Goal: Find specific page/section: Find specific page/section

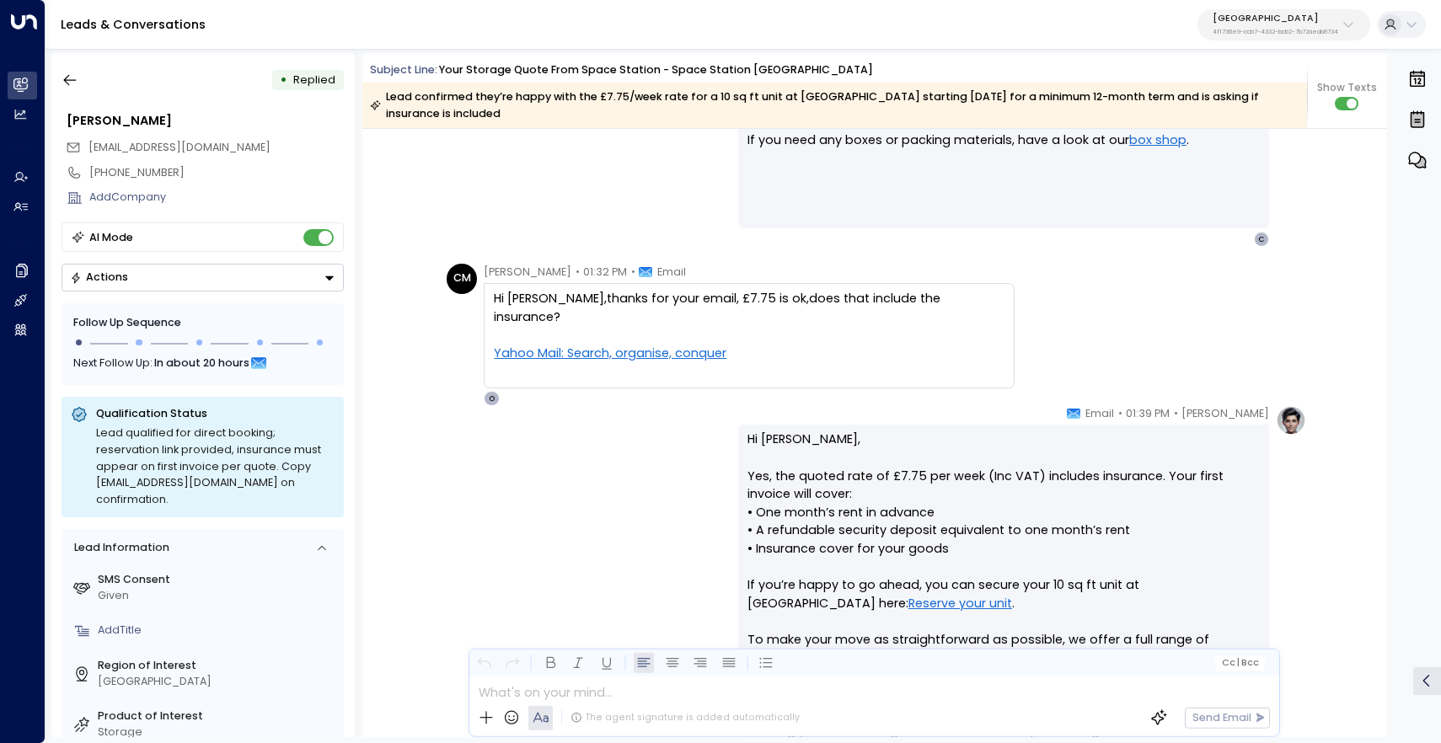
scroll to position [2075, 0]
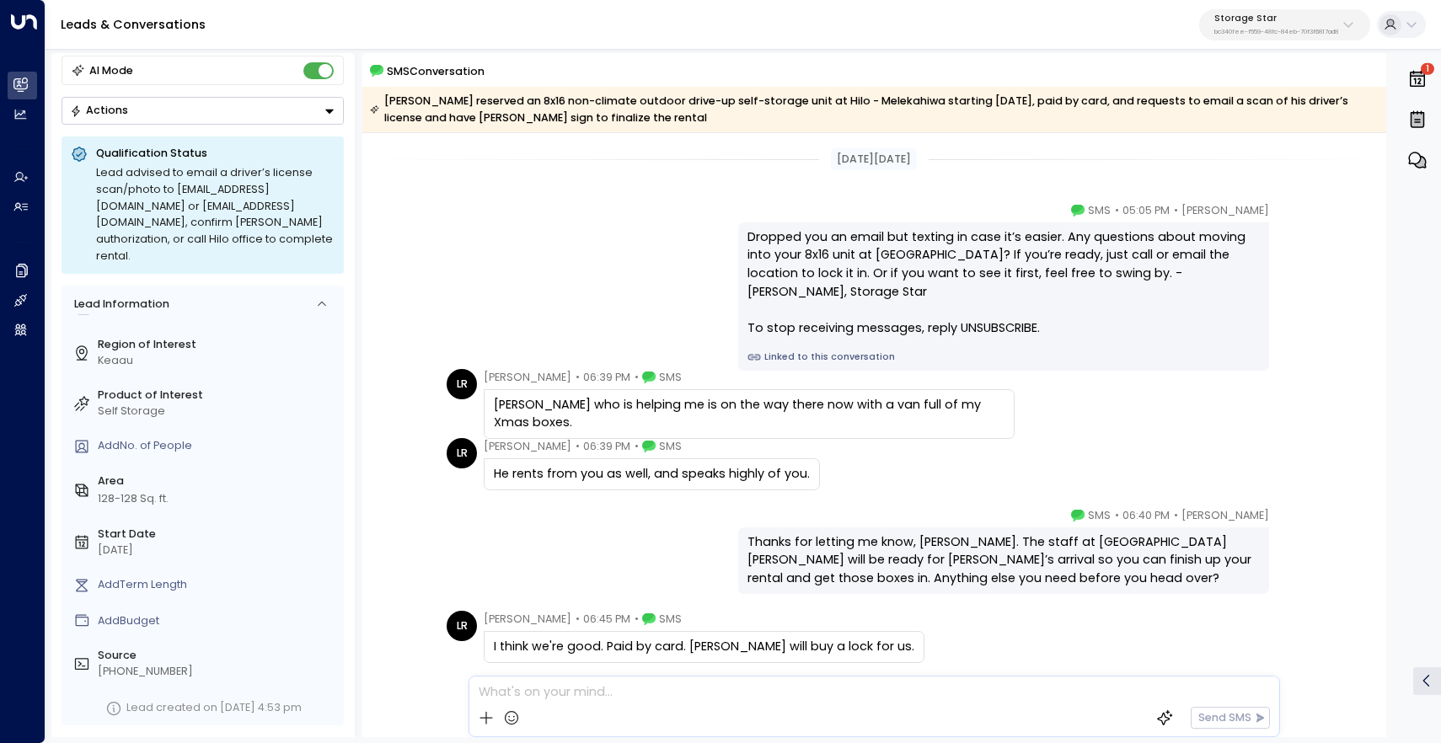
click at [129, 105] on button "Actions" at bounding box center [203, 111] width 282 height 28
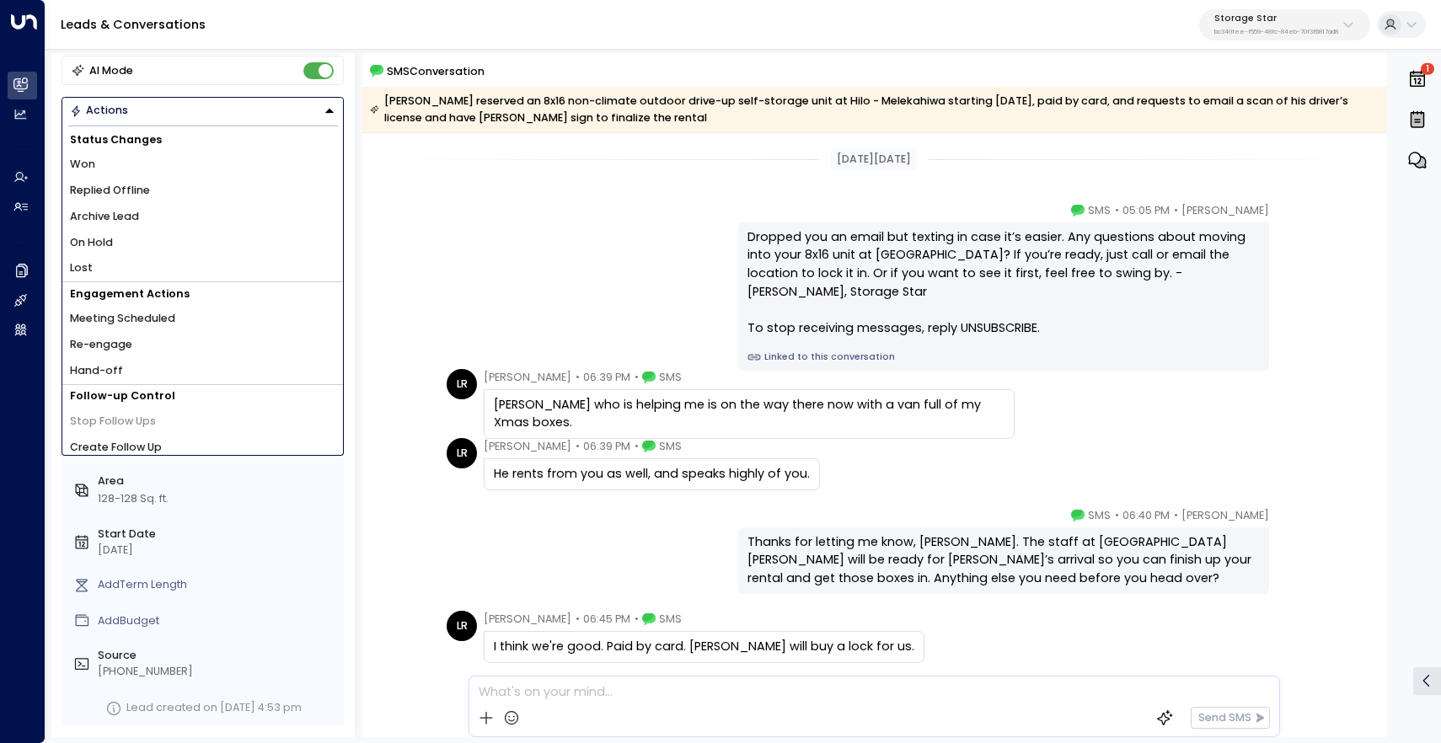
click at [582, 74] on div "SMS Conversation" at bounding box center [878, 71] width 1016 height 18
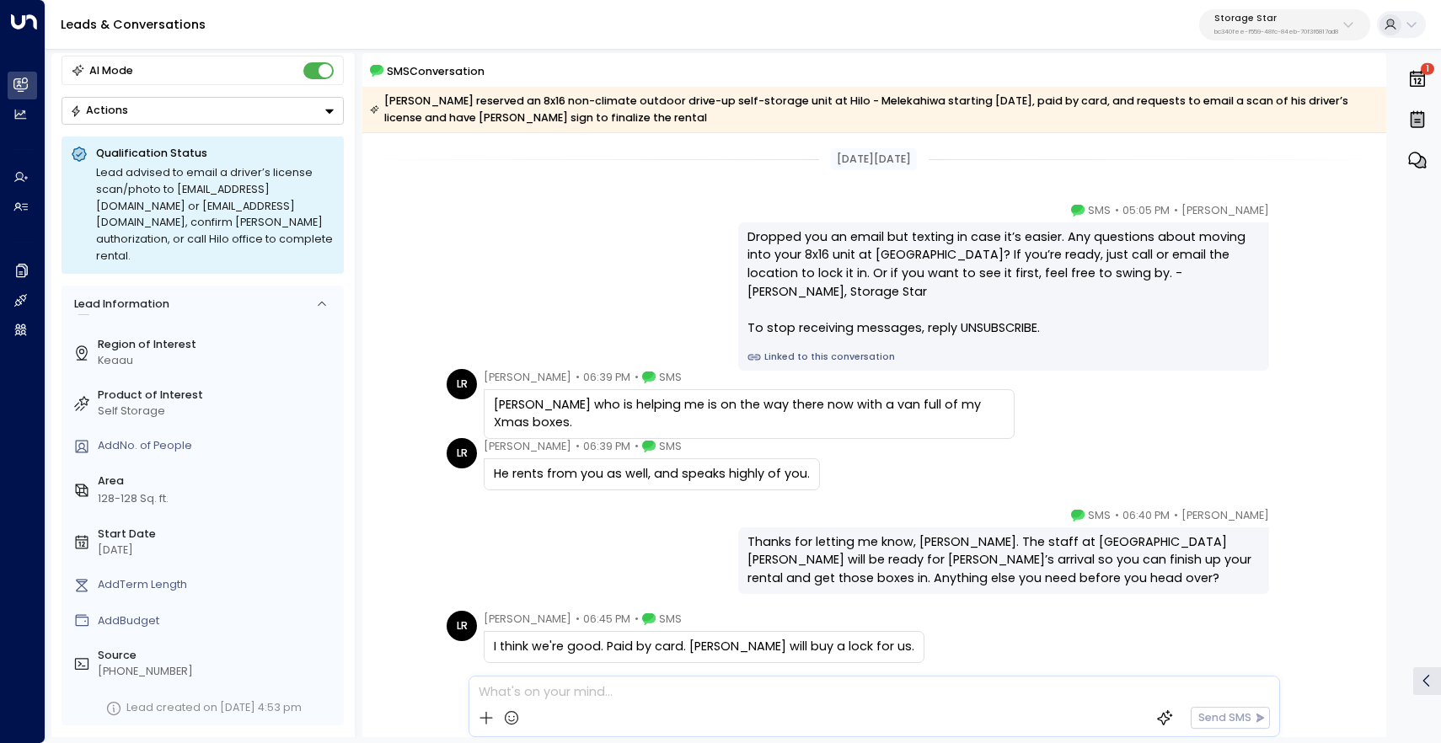
click at [1226, 22] on p "Storage Star" at bounding box center [1277, 18] width 124 height 10
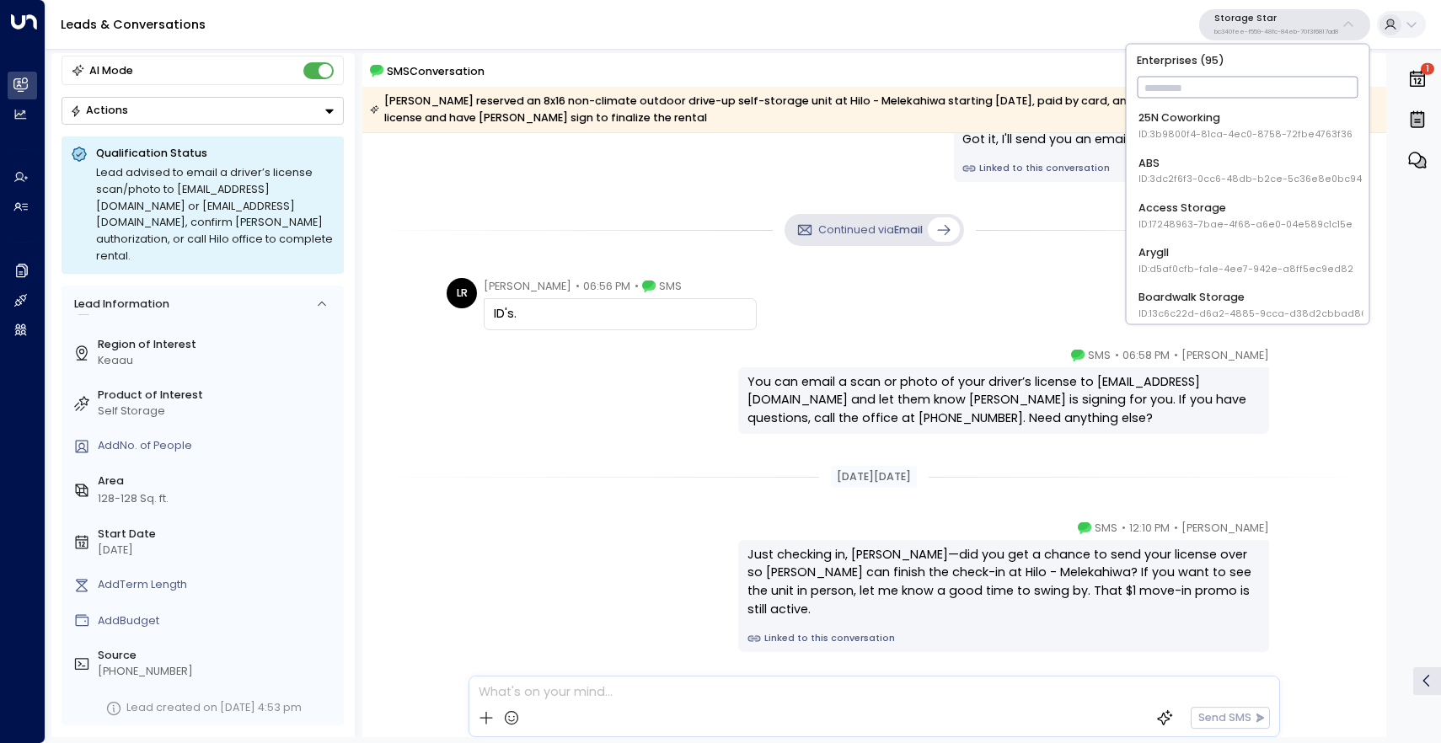
scroll to position [814, 0]
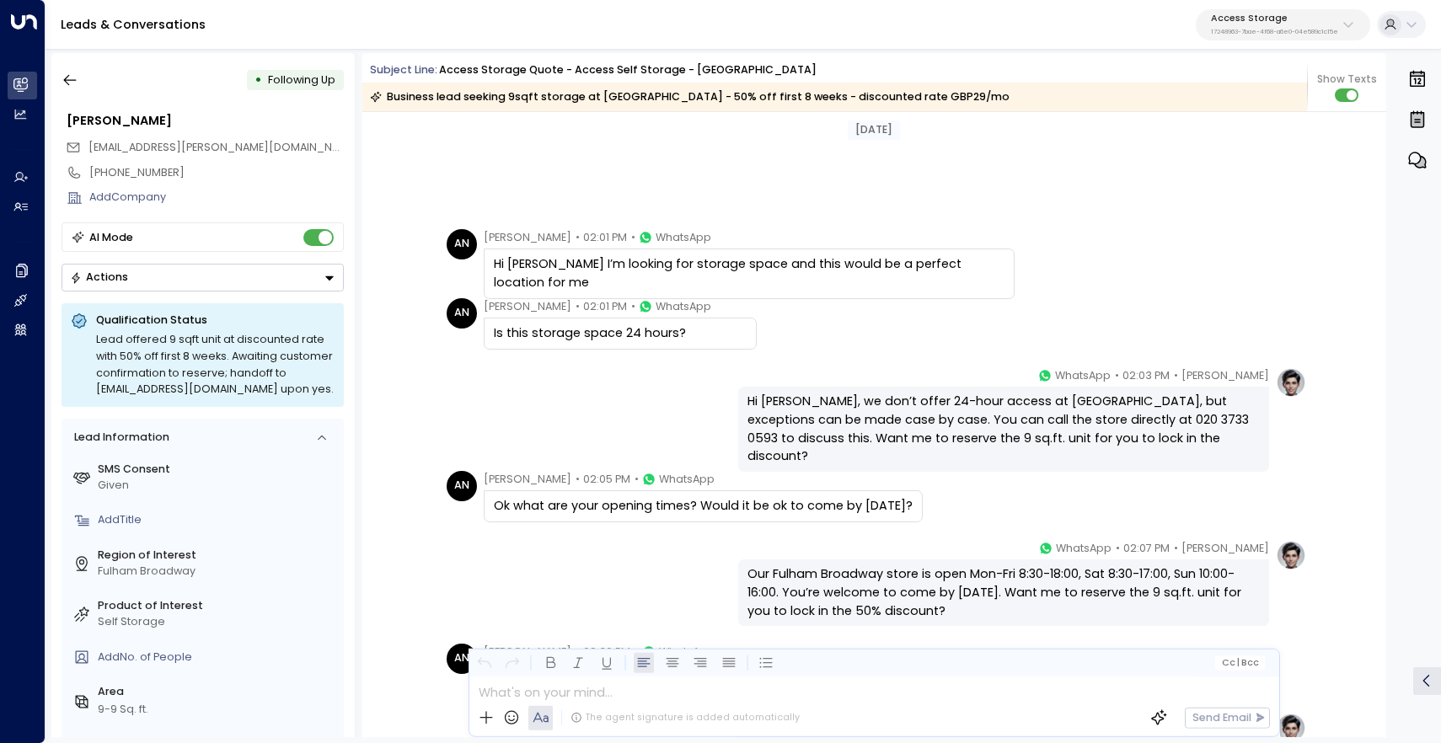
scroll to position [1522, 0]
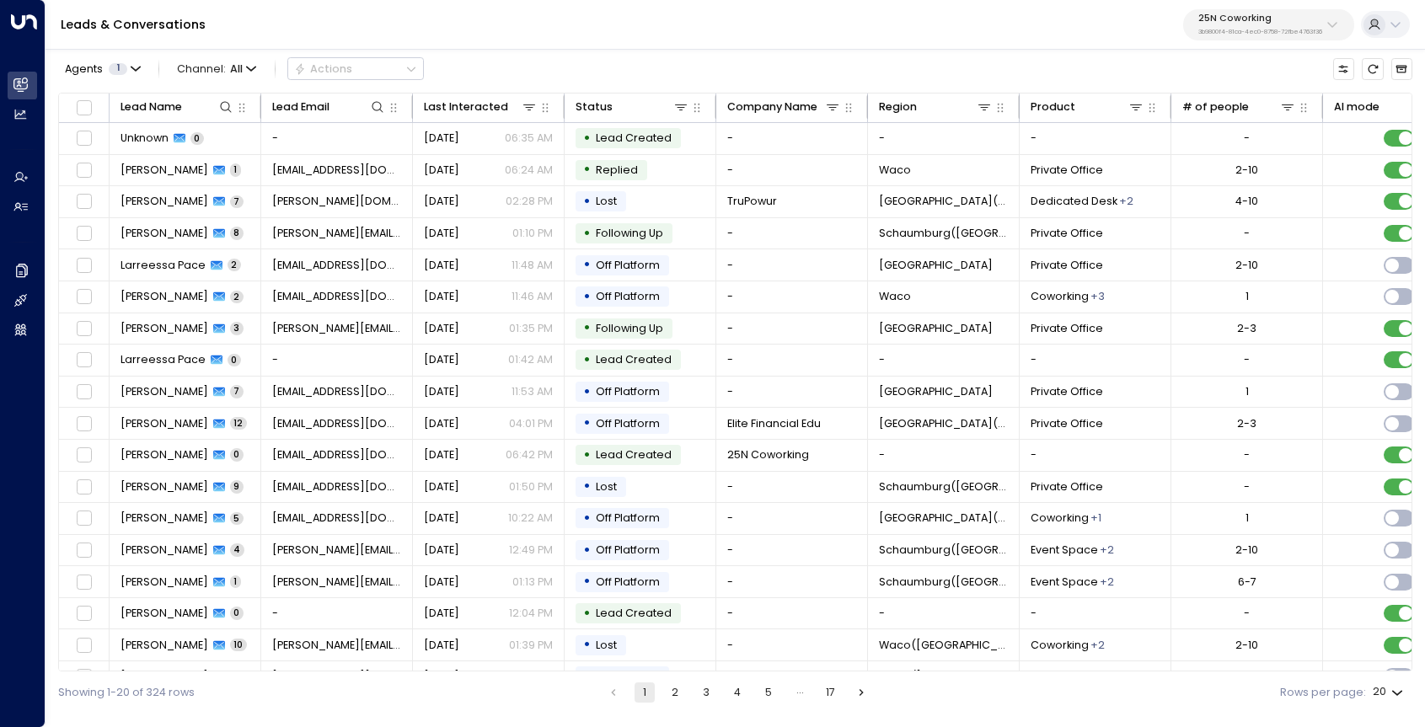
click at [1196, 42] on div "Leads & Conversations 25N Coworking 3b9800f4-81ca-4ec0-8758-72fbe4763f36" at bounding box center [736, 25] width 1380 height 50
click at [1200, 31] on p "3b9800f4-81ca-4ec0-8758-72fbe4763f36" at bounding box center [1260, 32] width 124 height 7
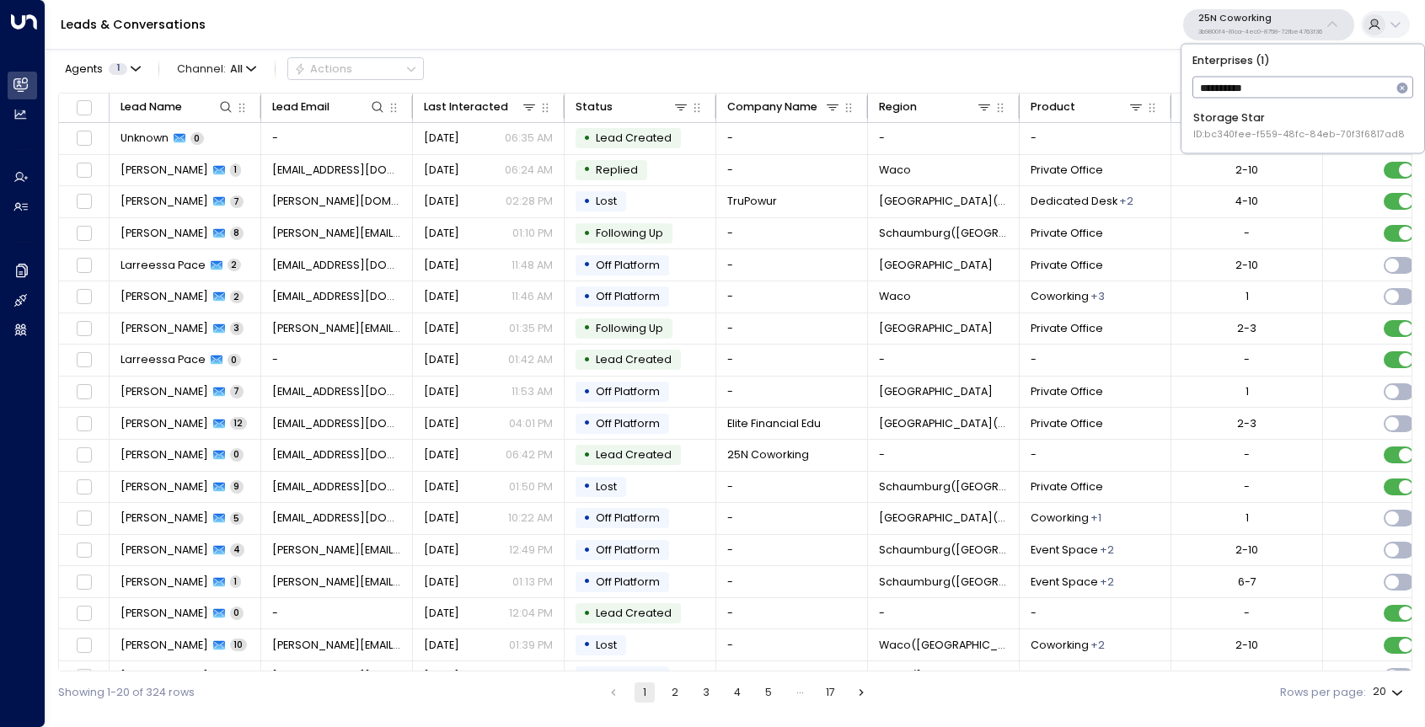
type input "**********"
click at [1306, 144] on li "Storage Star ID: bc340fee-f559-48fc-84eb-70f3f6817ad8" at bounding box center [1303, 125] width 231 height 41
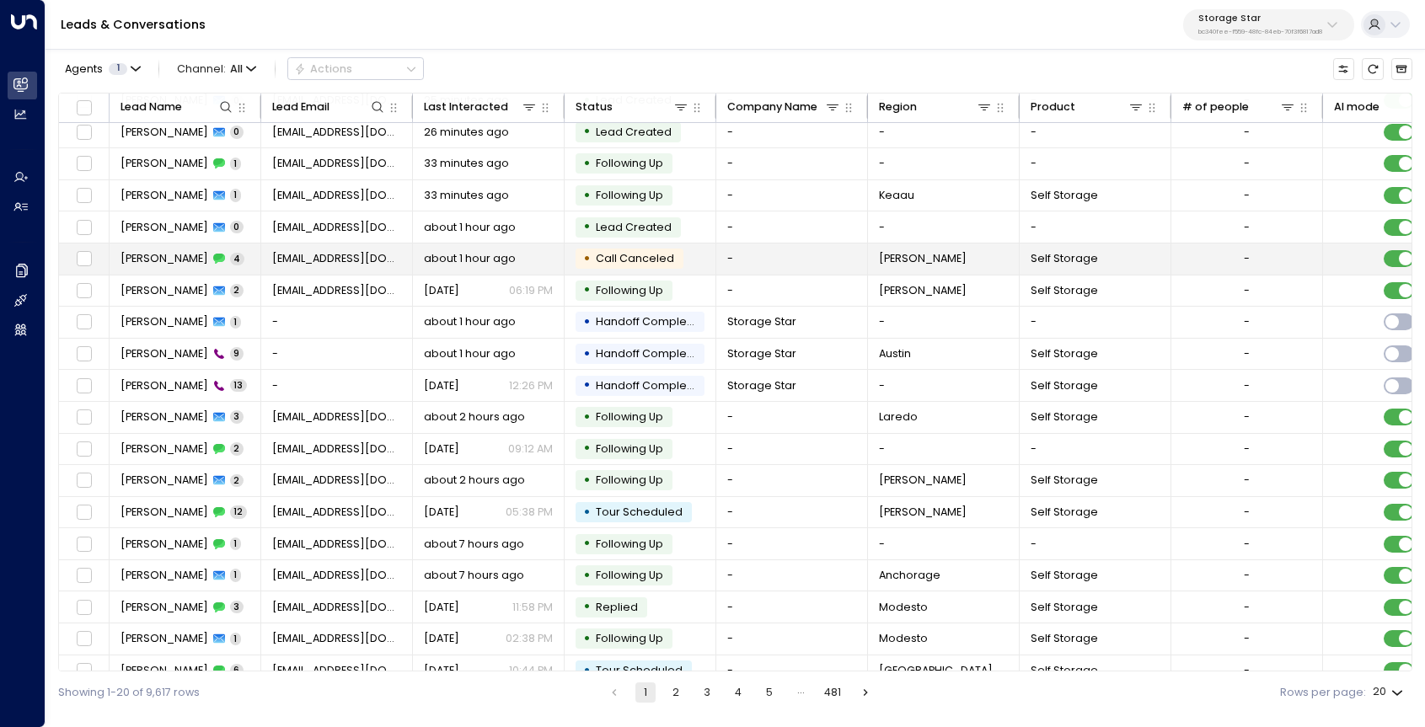
scroll to position [89, 0]
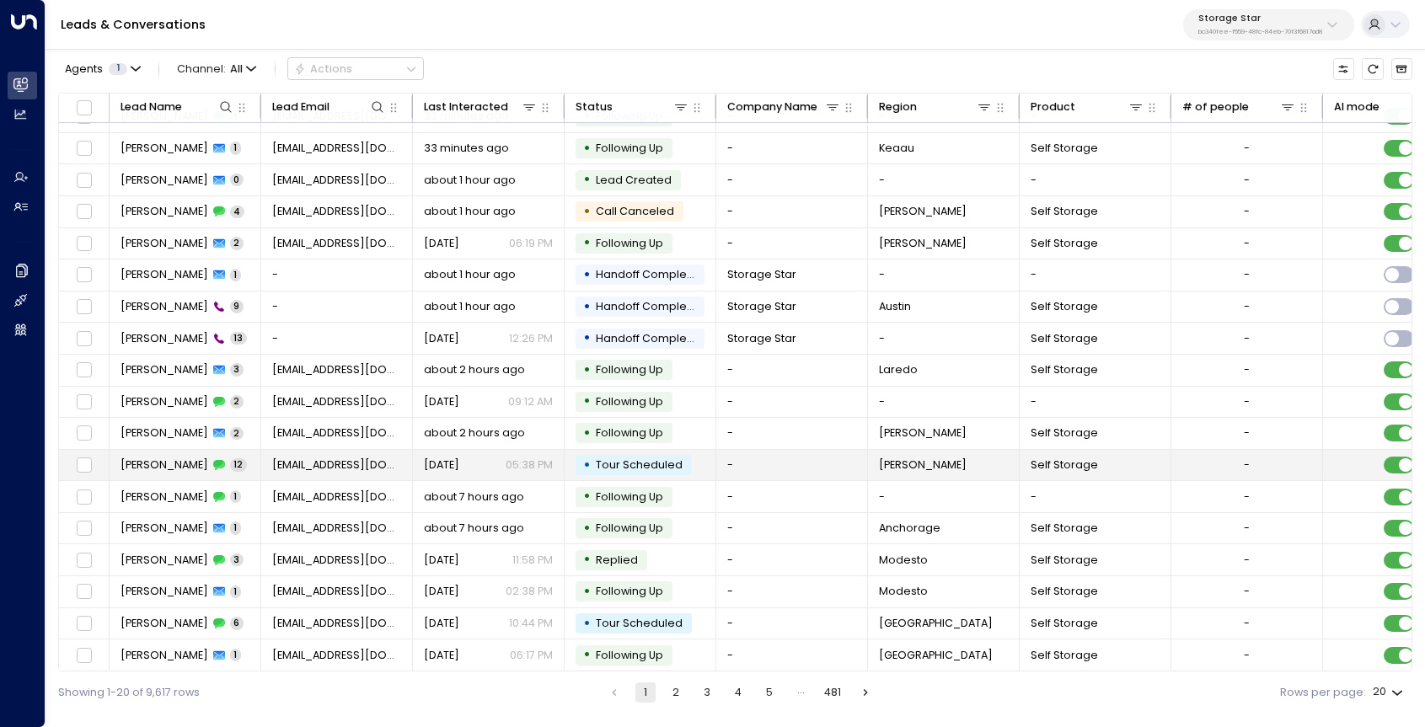
click at [170, 459] on span "[PERSON_NAME]" at bounding box center [165, 465] width 88 height 15
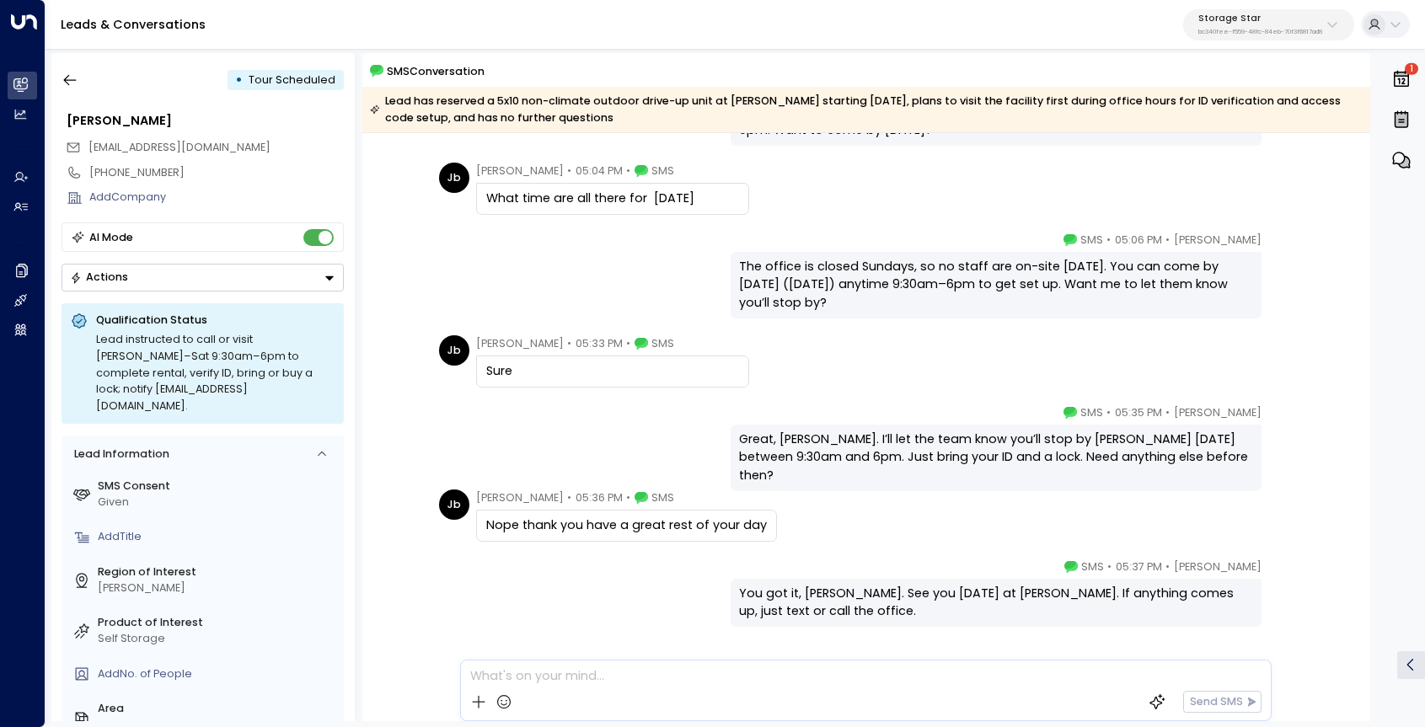
scroll to position [660, 0]
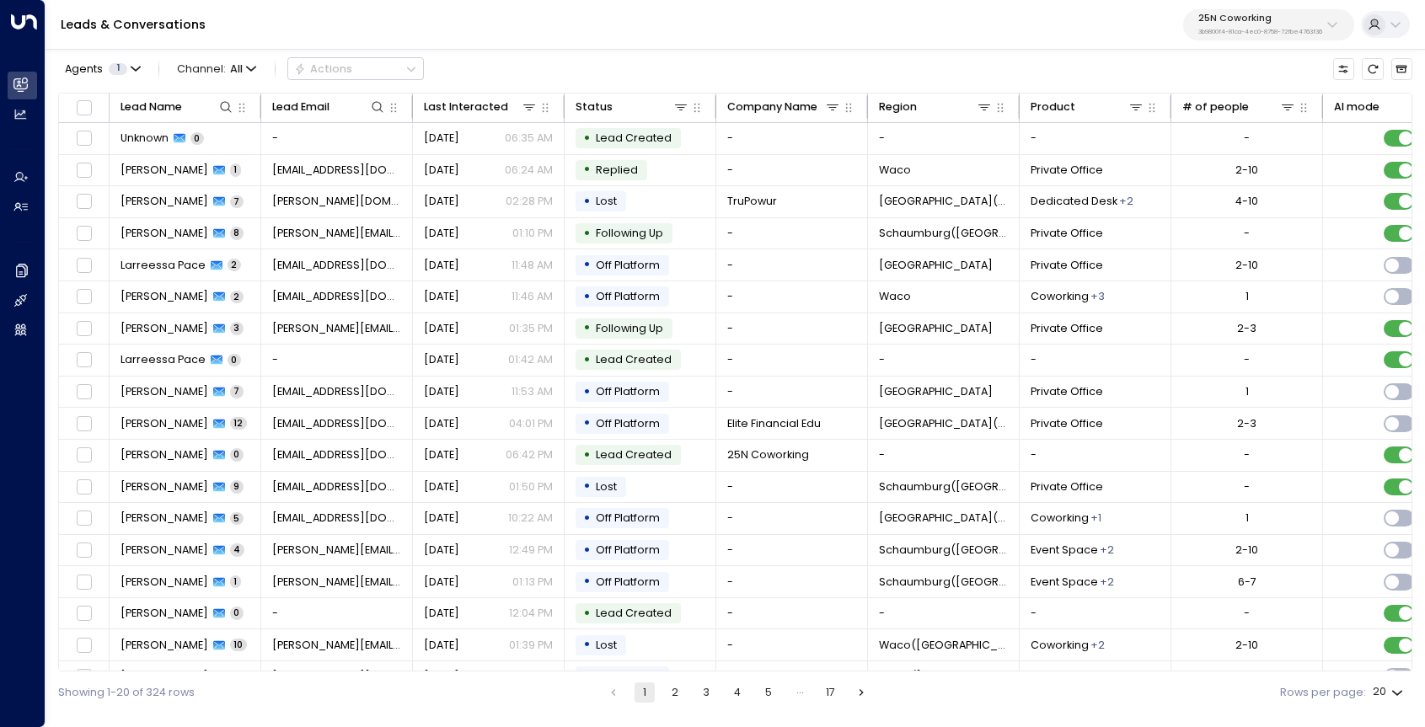
click at [1309, 34] on p "3b9800f4-81ca-4ec0-8758-72fbe4763f36" at bounding box center [1260, 32] width 124 height 7
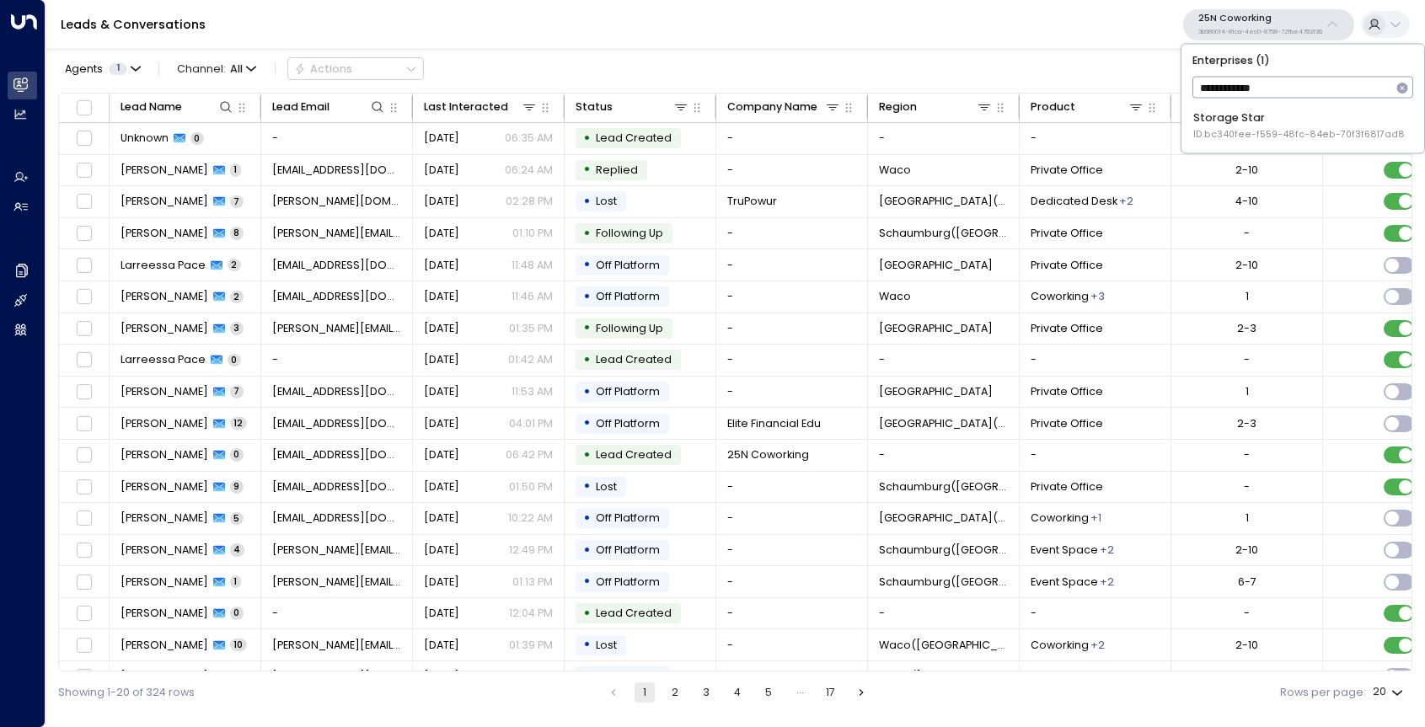
type input "**********"
click at [1279, 135] on span "ID: bc340fee-f559-48fc-84eb-70f3f6817ad8" at bounding box center [1299, 134] width 212 height 13
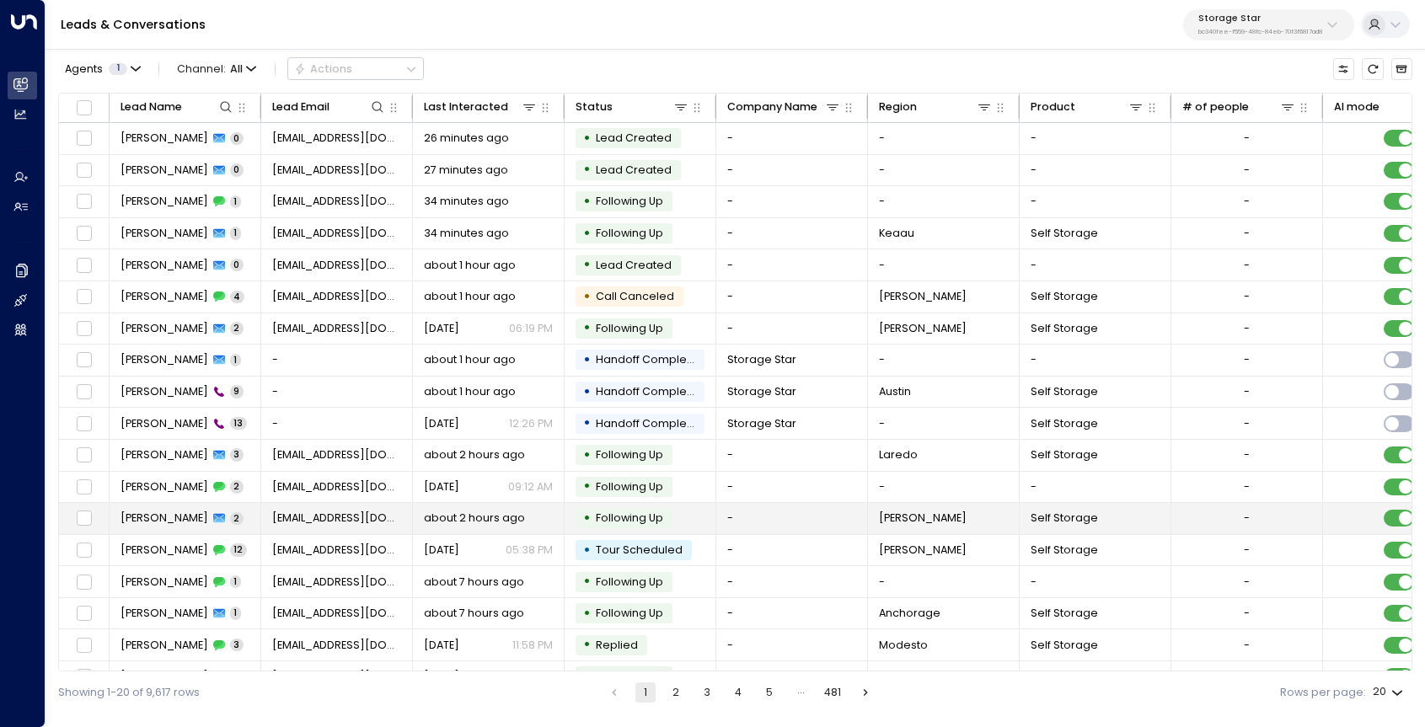
click at [169, 520] on span "[PERSON_NAME]" at bounding box center [165, 518] width 88 height 15
